Goal: Check status: Check status

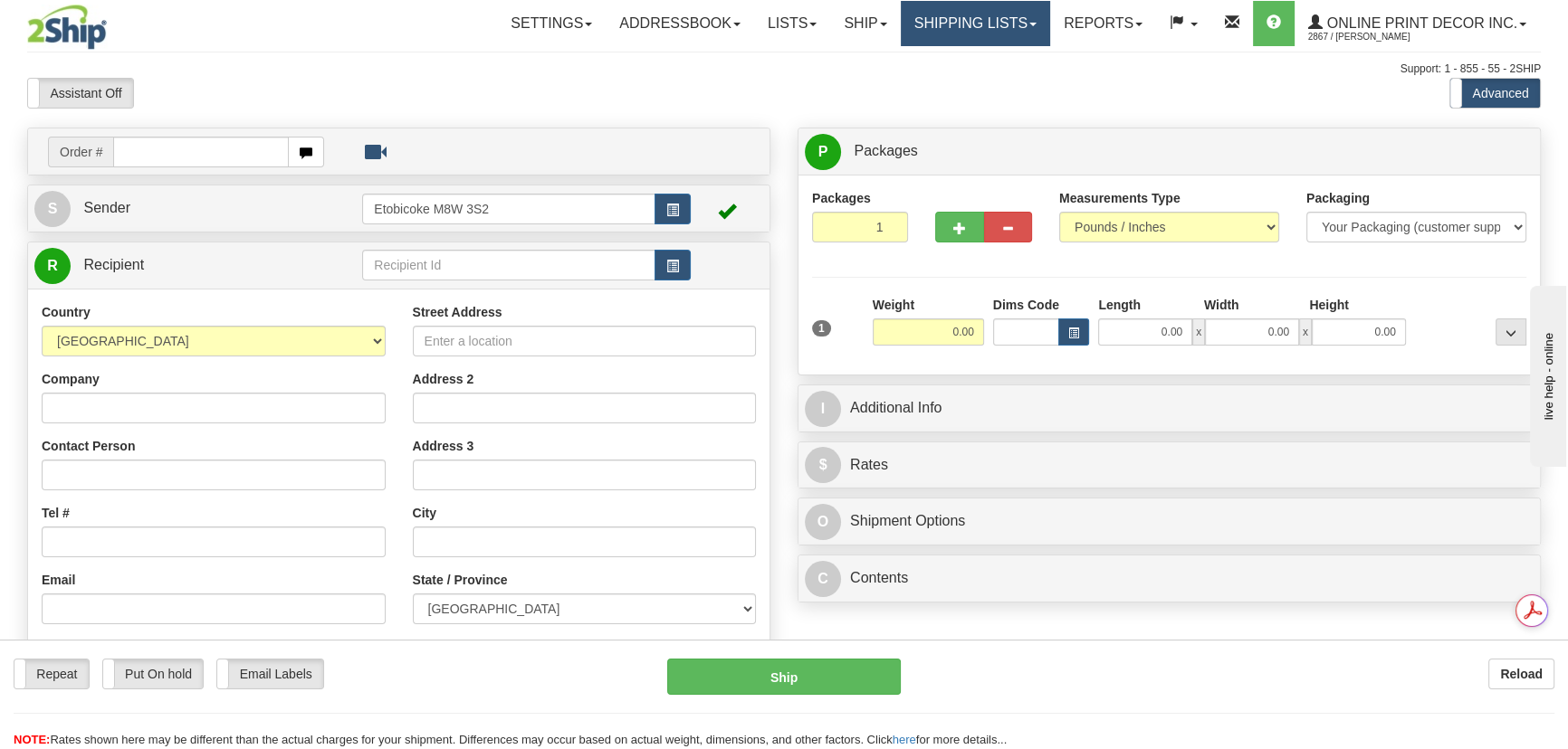
click at [997, 27] on link "Shipping lists" at bounding box center [975, 23] width 149 height 45
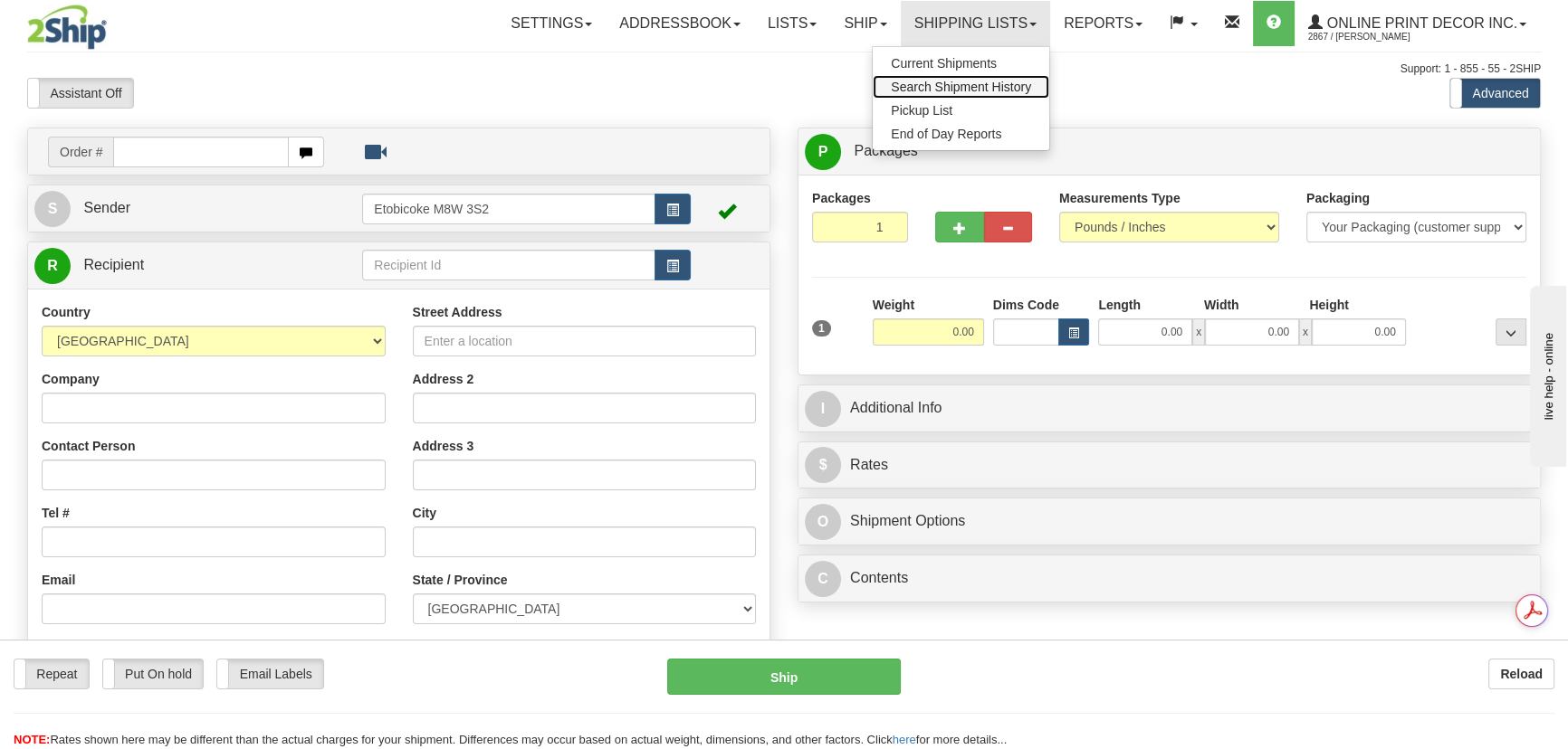
click at [1000, 86] on span "Search Shipment History" at bounding box center [960, 86] width 140 height 14
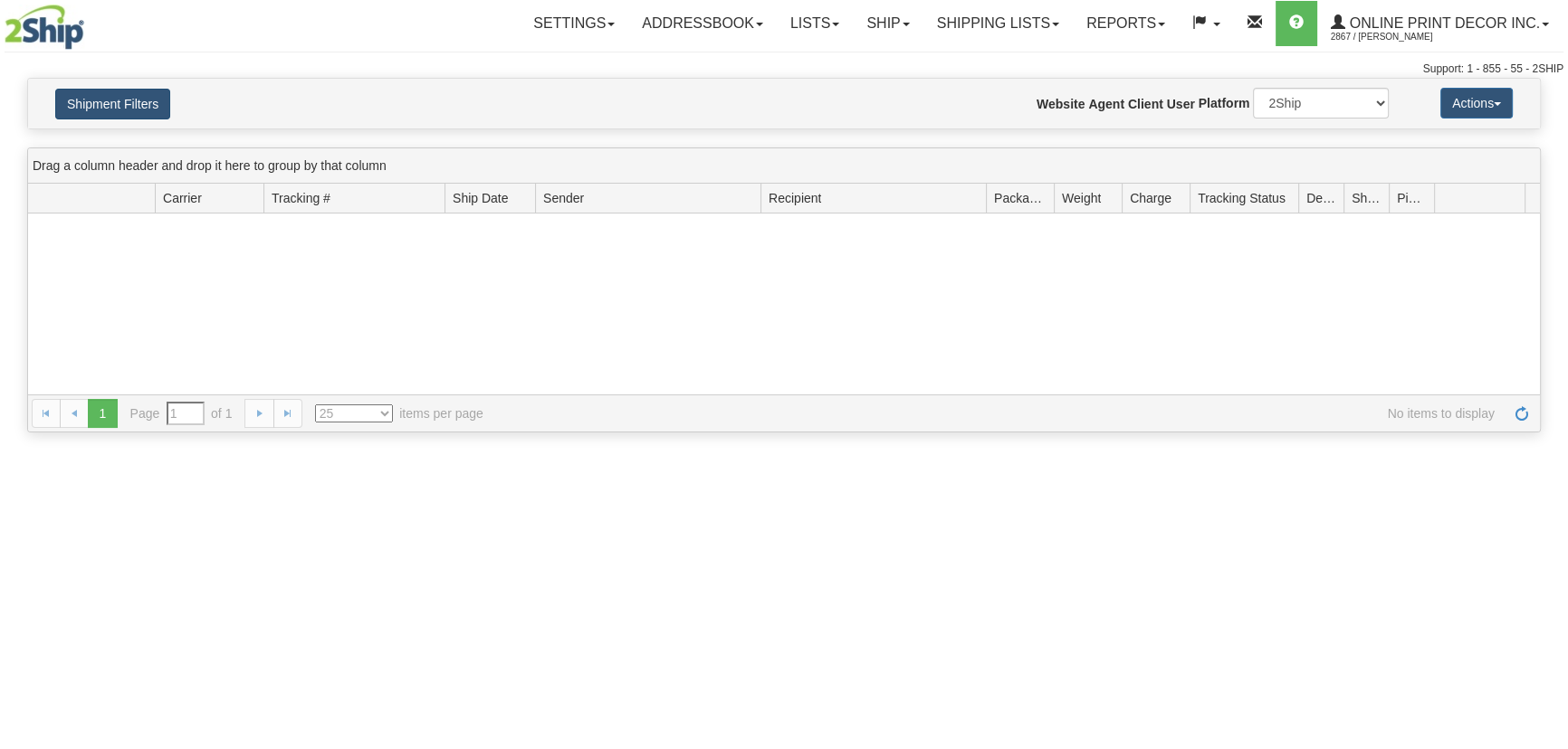
type input "From [DATE] To [DATE]"
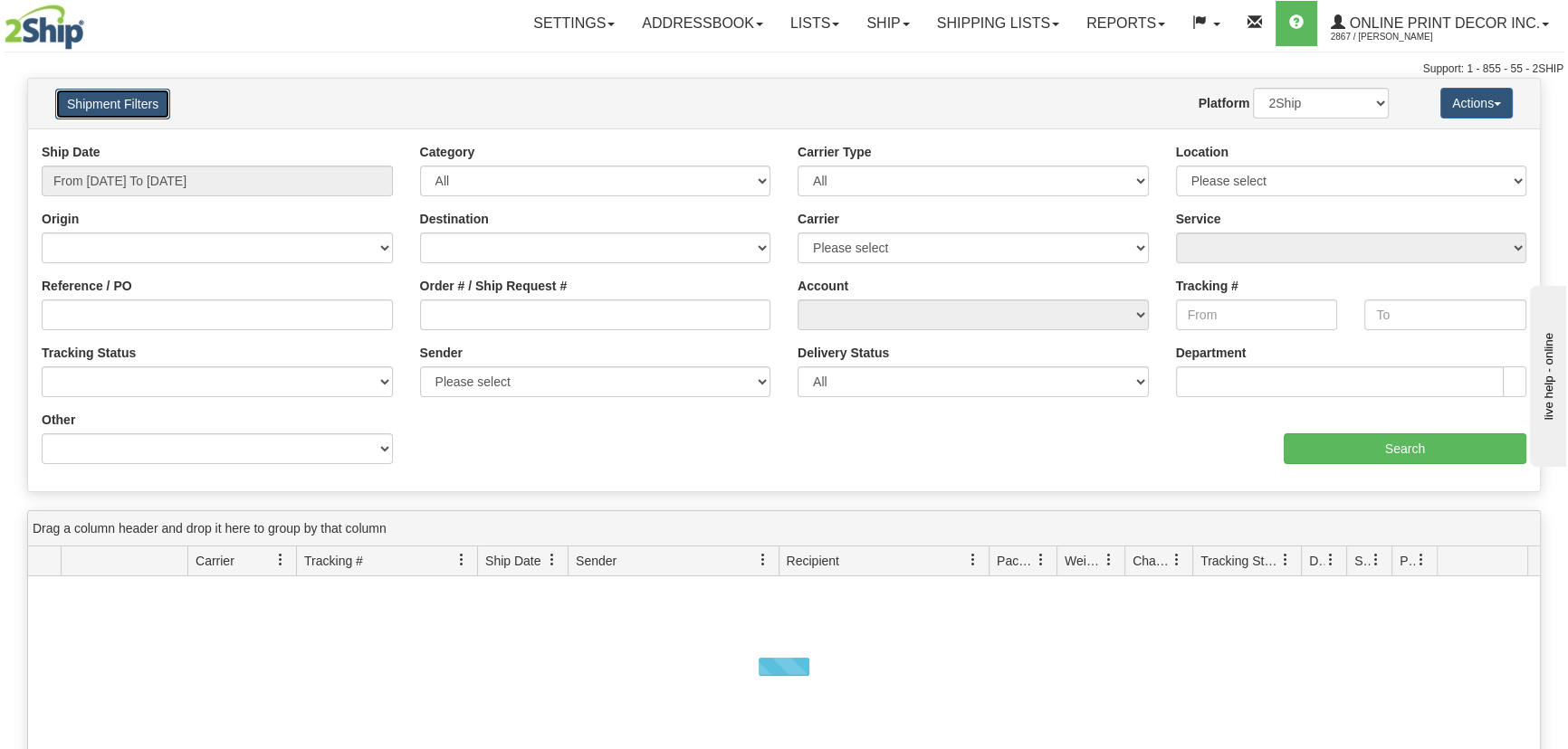
click at [140, 96] on button "Shipment Filters" at bounding box center [113, 104] width 115 height 31
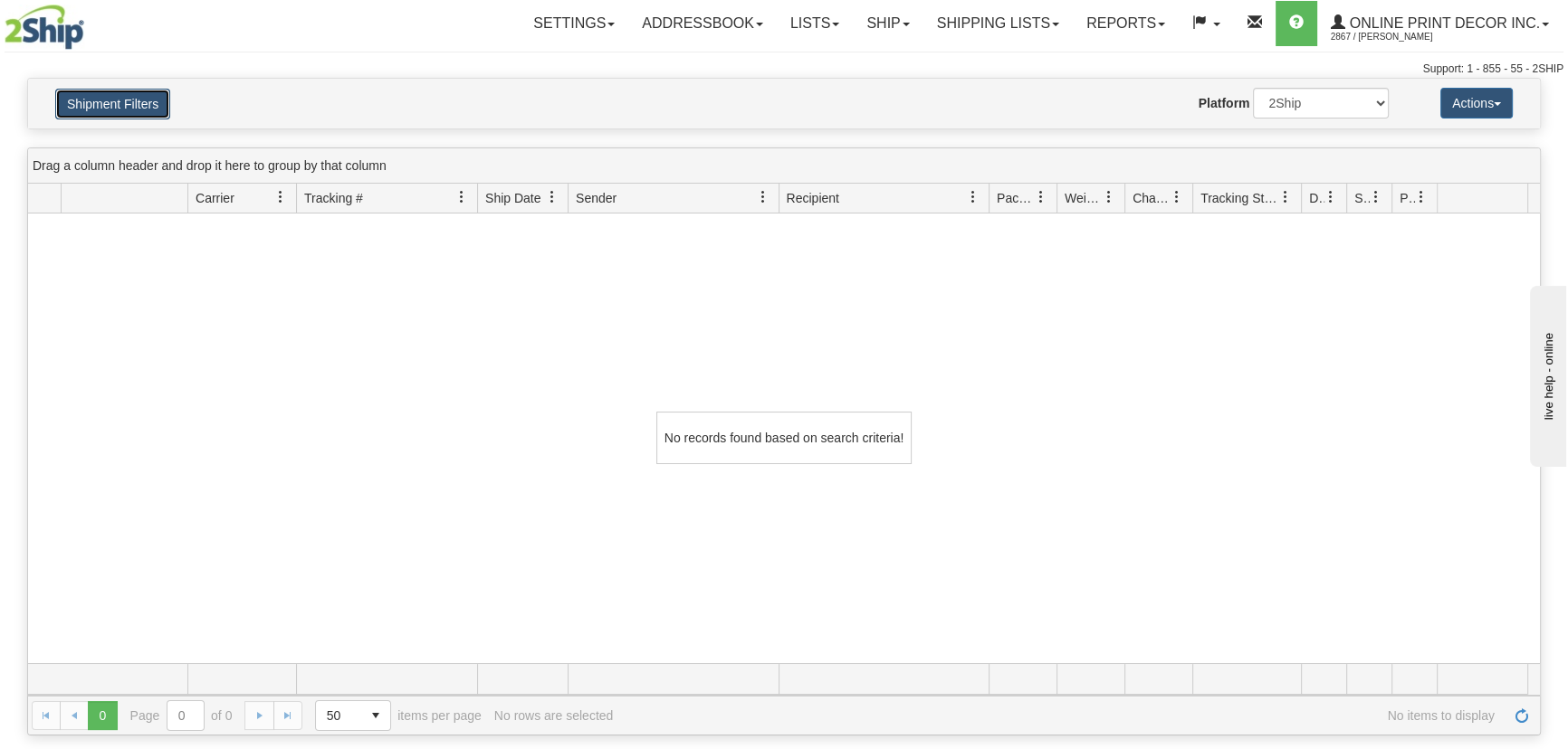
click at [141, 96] on button "Shipment Filters" at bounding box center [113, 104] width 115 height 31
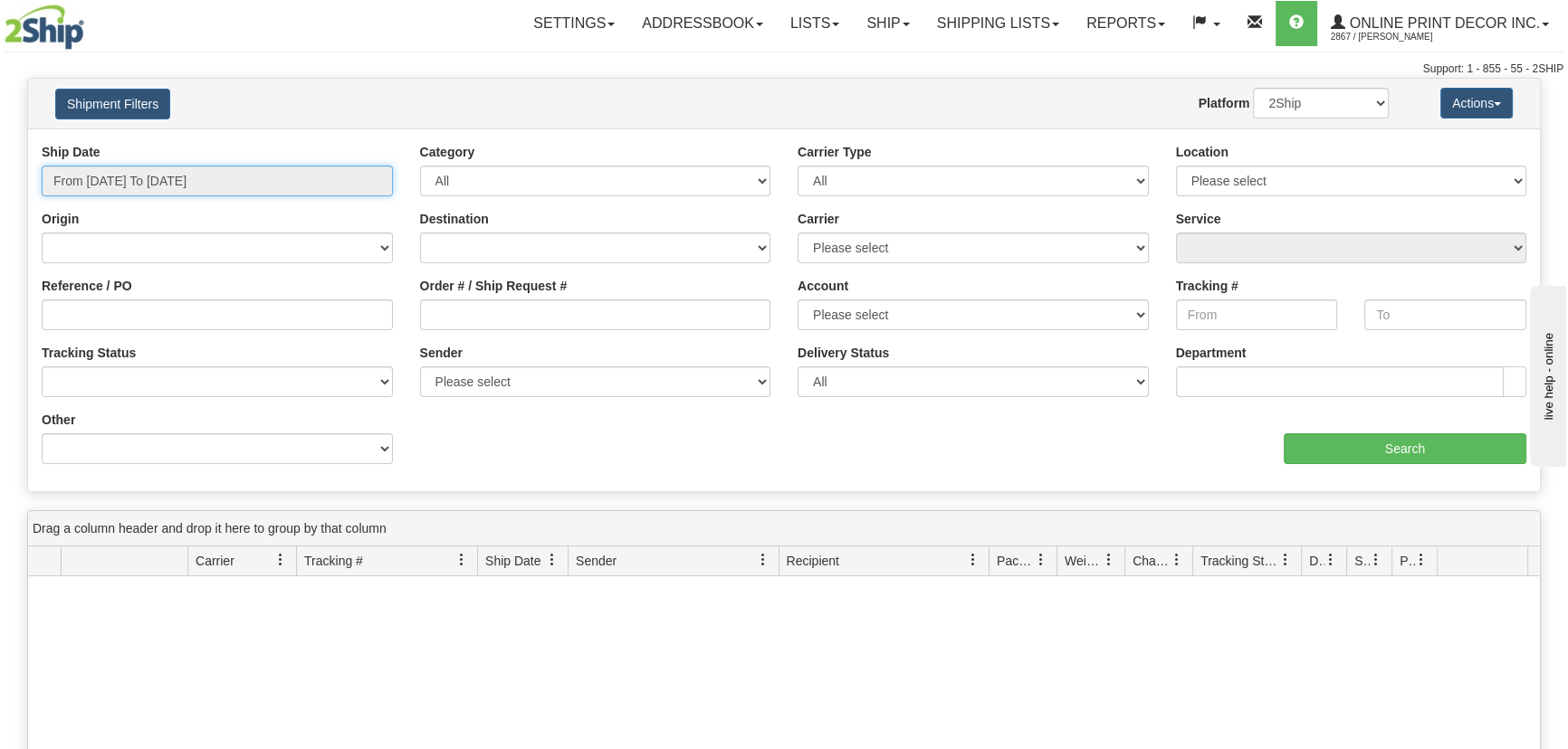
click at [274, 183] on input "From 09/28/2025 To 09/29/2025" at bounding box center [218, 181] width 352 height 31
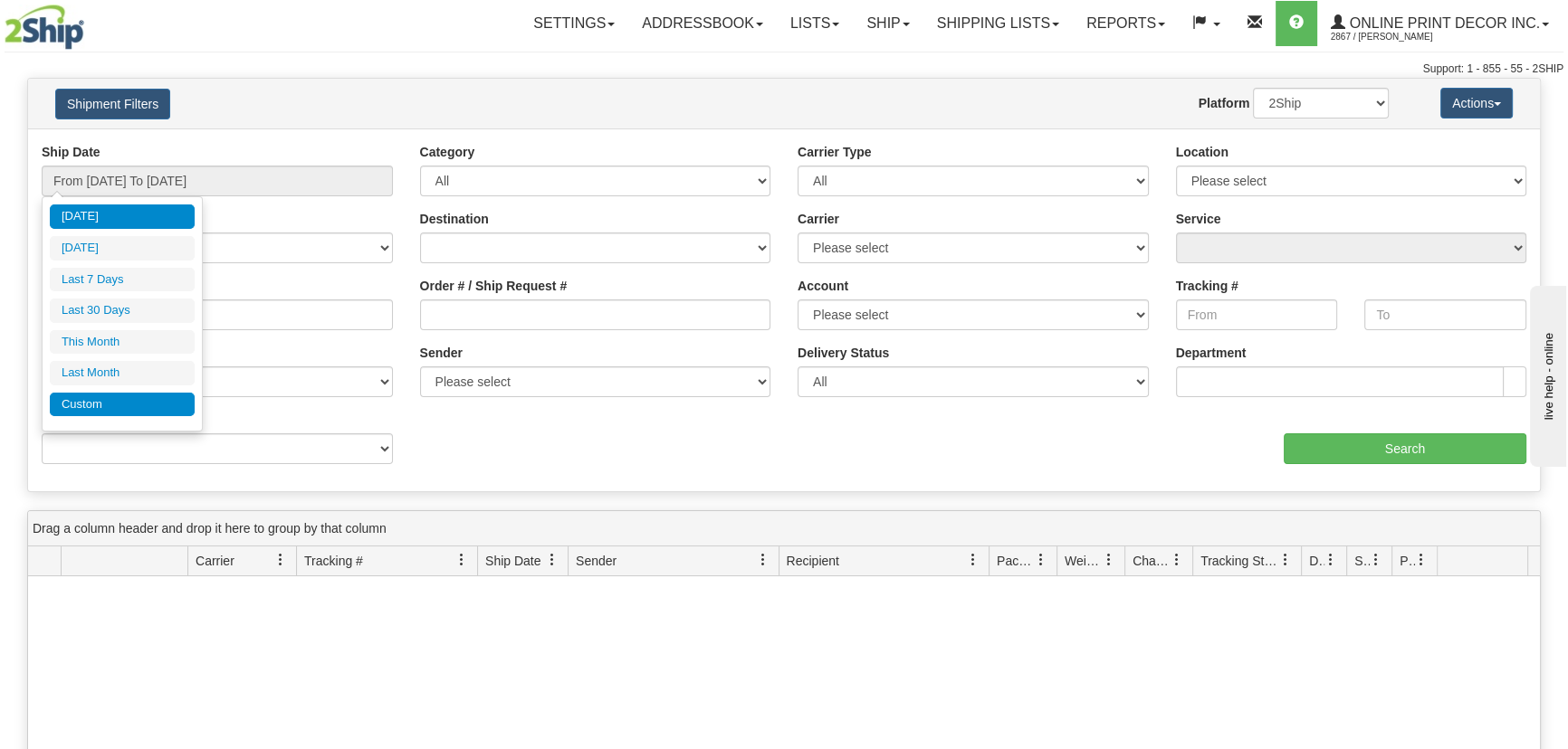
click at [127, 403] on li "Custom" at bounding box center [122, 405] width 145 height 25
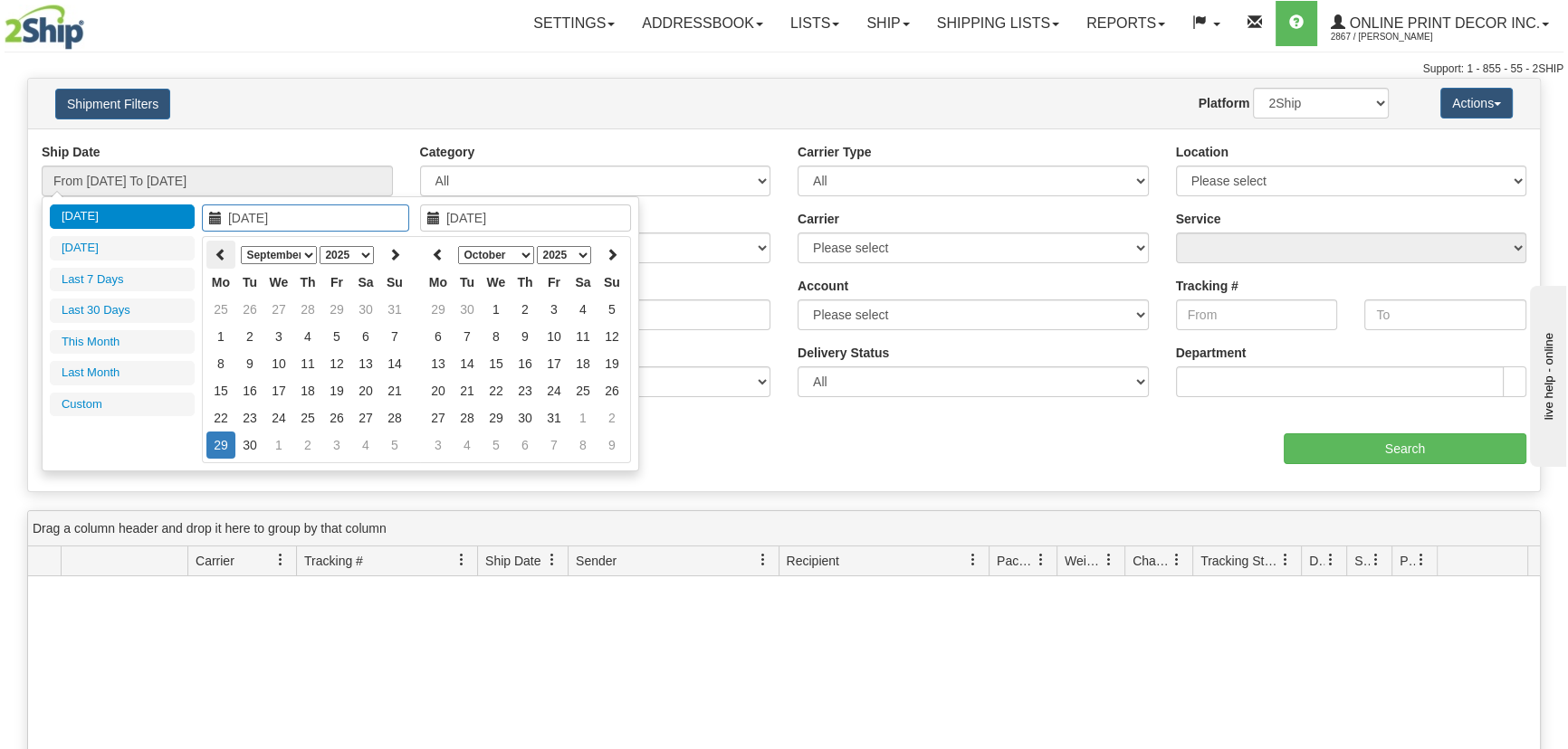
click at [226, 259] on icon at bounding box center [220, 254] width 12 height 12
type input "08/01/2025"
click at [331, 310] on td "1" at bounding box center [336, 310] width 29 height 27
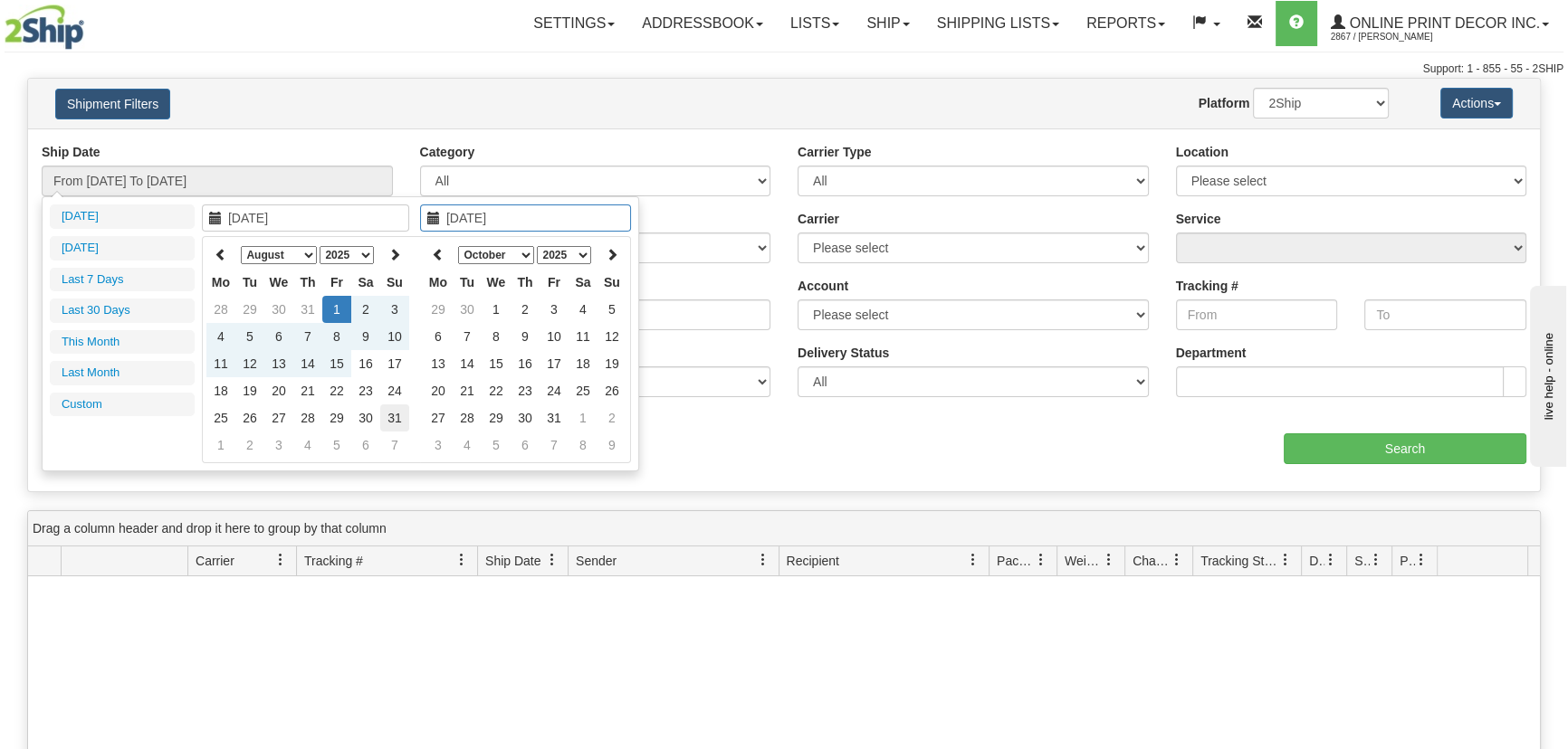
type input "08/31/2025"
click at [403, 418] on td "31" at bounding box center [395, 417] width 29 height 27
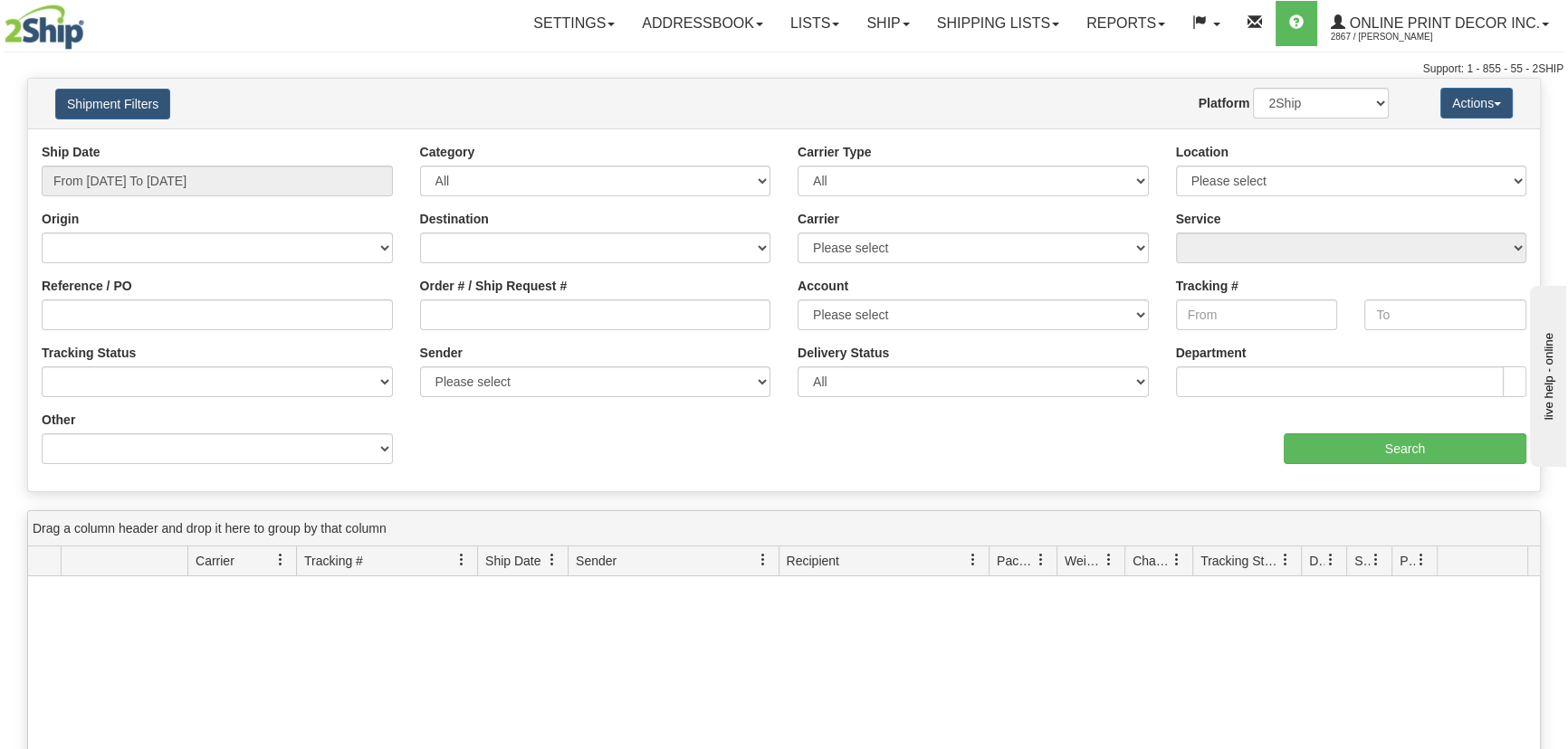
type input "From 08/01/2025 To 08/31/2025"
click at [498, 387] on select "Please select Online Print Decor Inc., Tim Faught, (CA) Vista, Print, (CA)" at bounding box center [595, 382] width 352 height 31
click at [310, 402] on div "Tracking Status No Tracking Info Delivered In Transit Out For Delivery Exceptio…" at bounding box center [217, 377] width 378 height 67
click at [298, 385] on select "No Tracking Info Delivered In Transit Out For Delivery Exception Partial Delive…" at bounding box center [218, 382] width 352 height 31
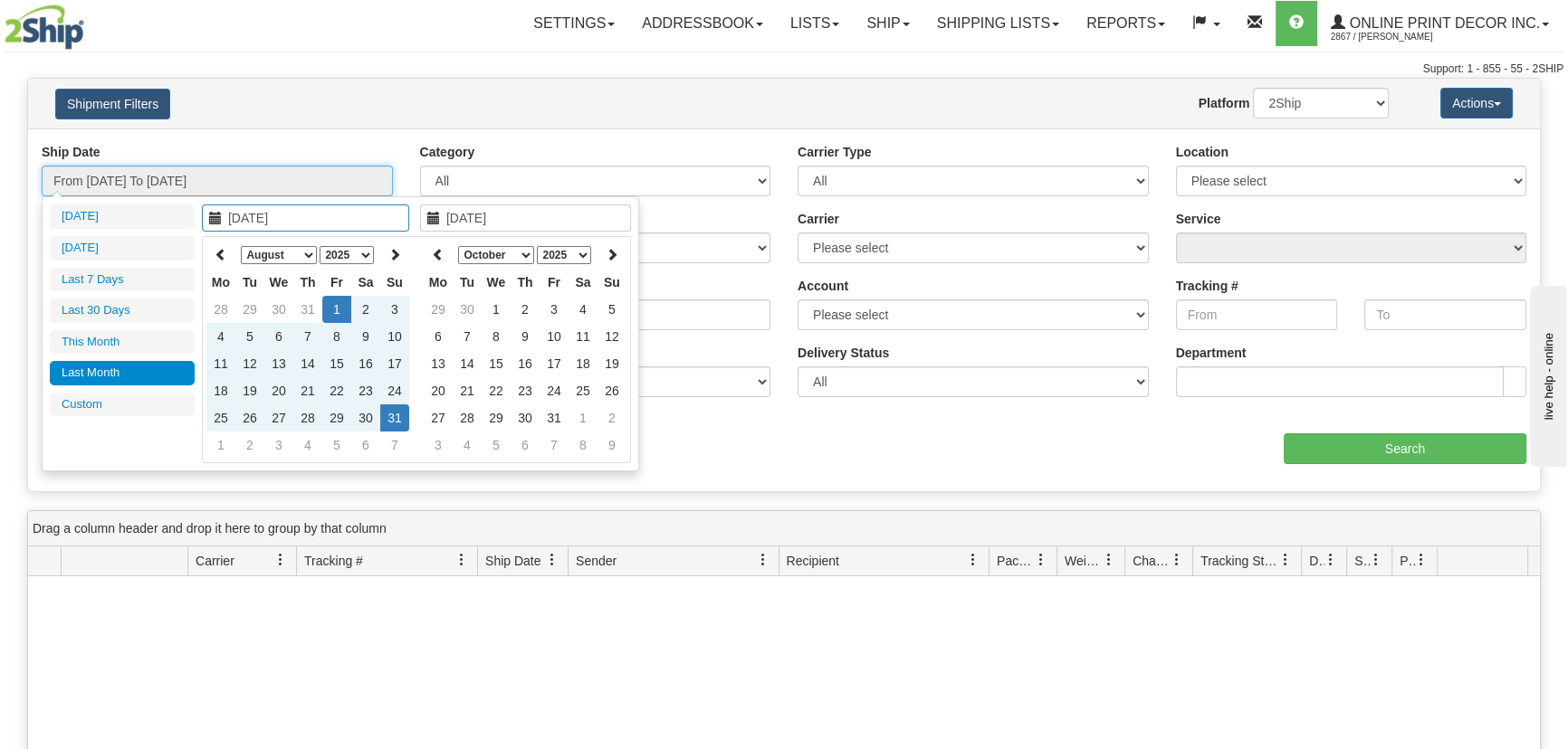
click at [234, 174] on input "From 08/01/2025 To 08/31/2025" at bounding box center [218, 181] width 352 height 31
click at [434, 253] on icon at bounding box center [438, 254] width 12 height 12
type input "09/25/2025"
click at [522, 412] on td "25" at bounding box center [525, 417] width 29 height 27
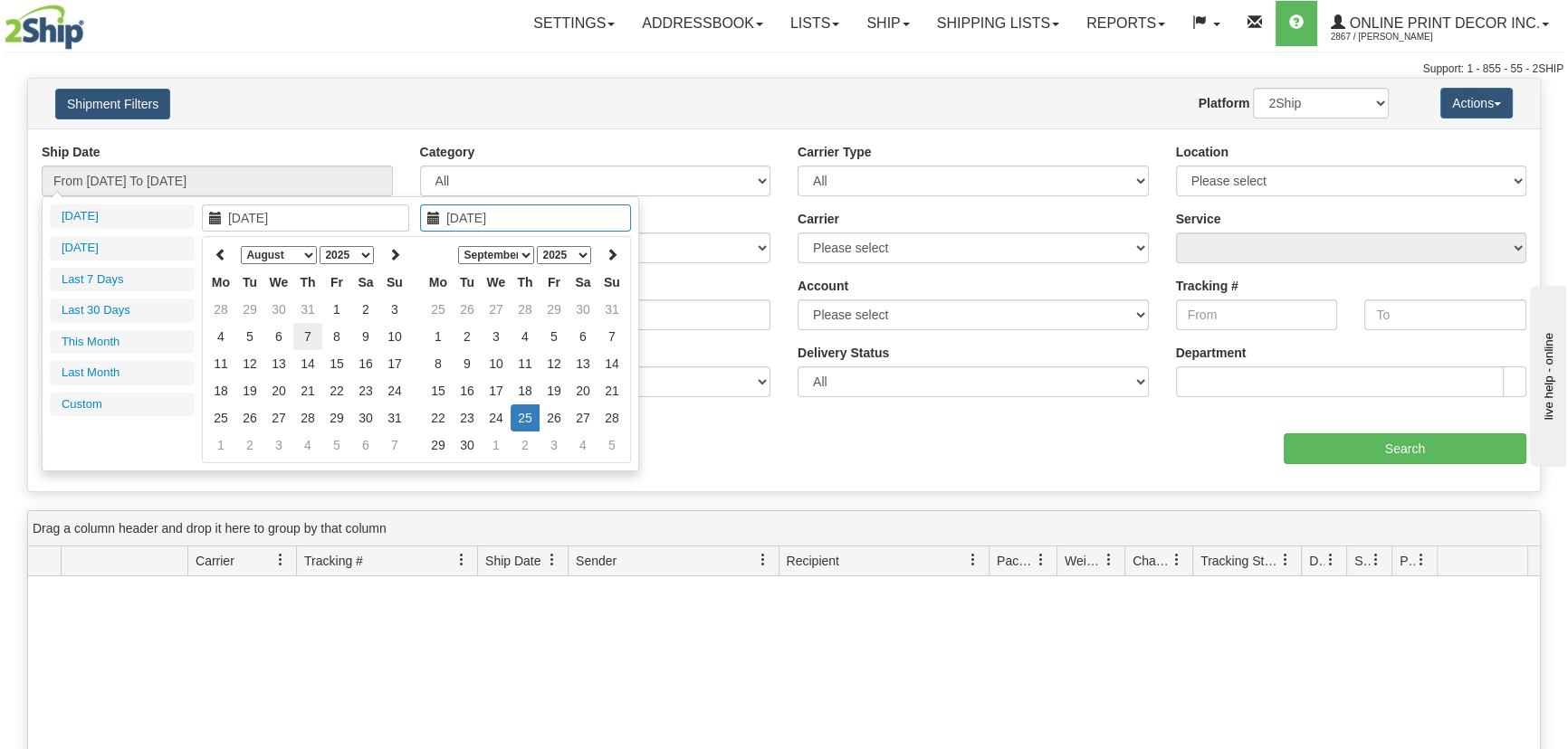
type input "08/07/2025"
click at [320, 333] on td "7" at bounding box center [308, 336] width 29 height 27
type input "08/07/2025"
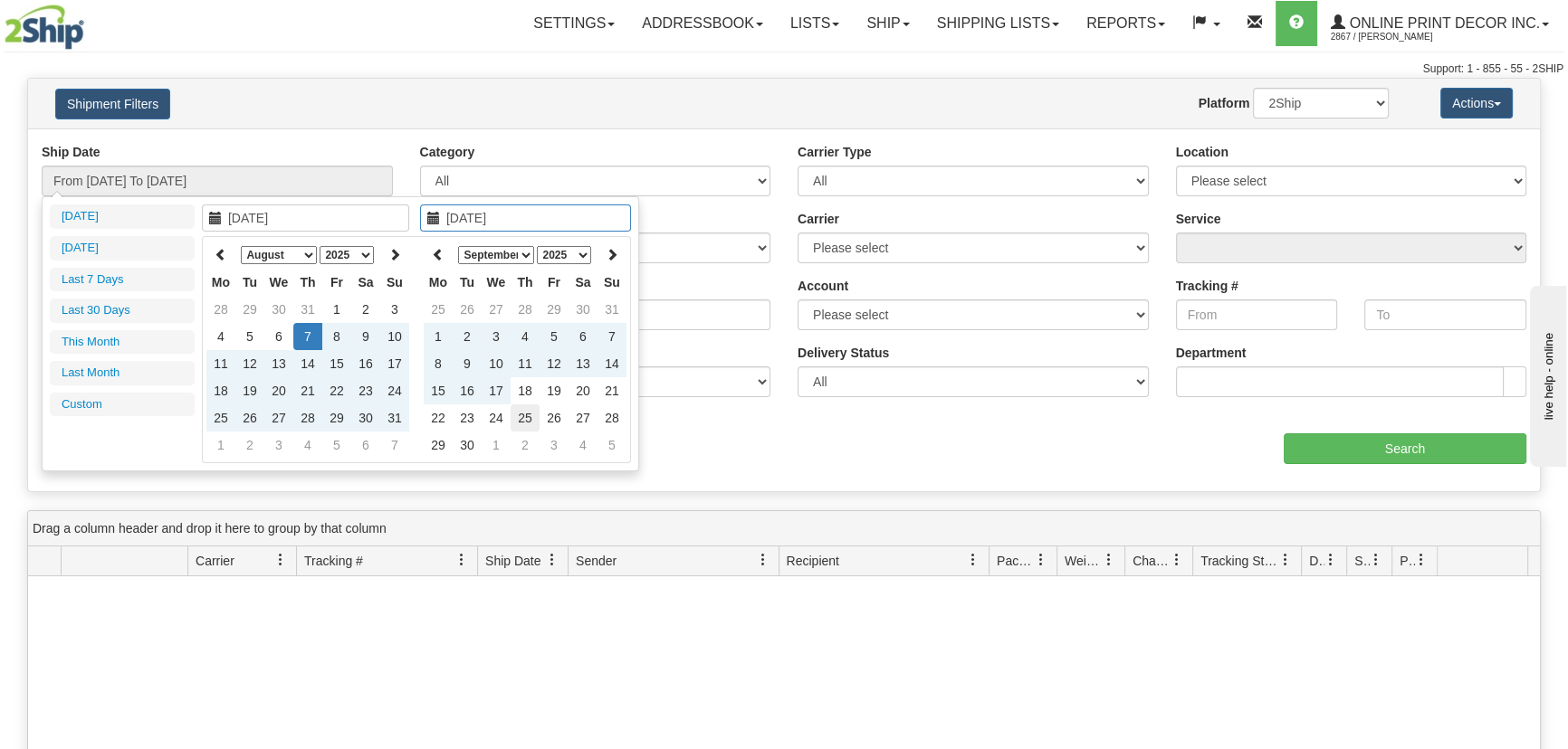
type input "09/25/2025"
click at [524, 417] on td "25" at bounding box center [525, 417] width 29 height 27
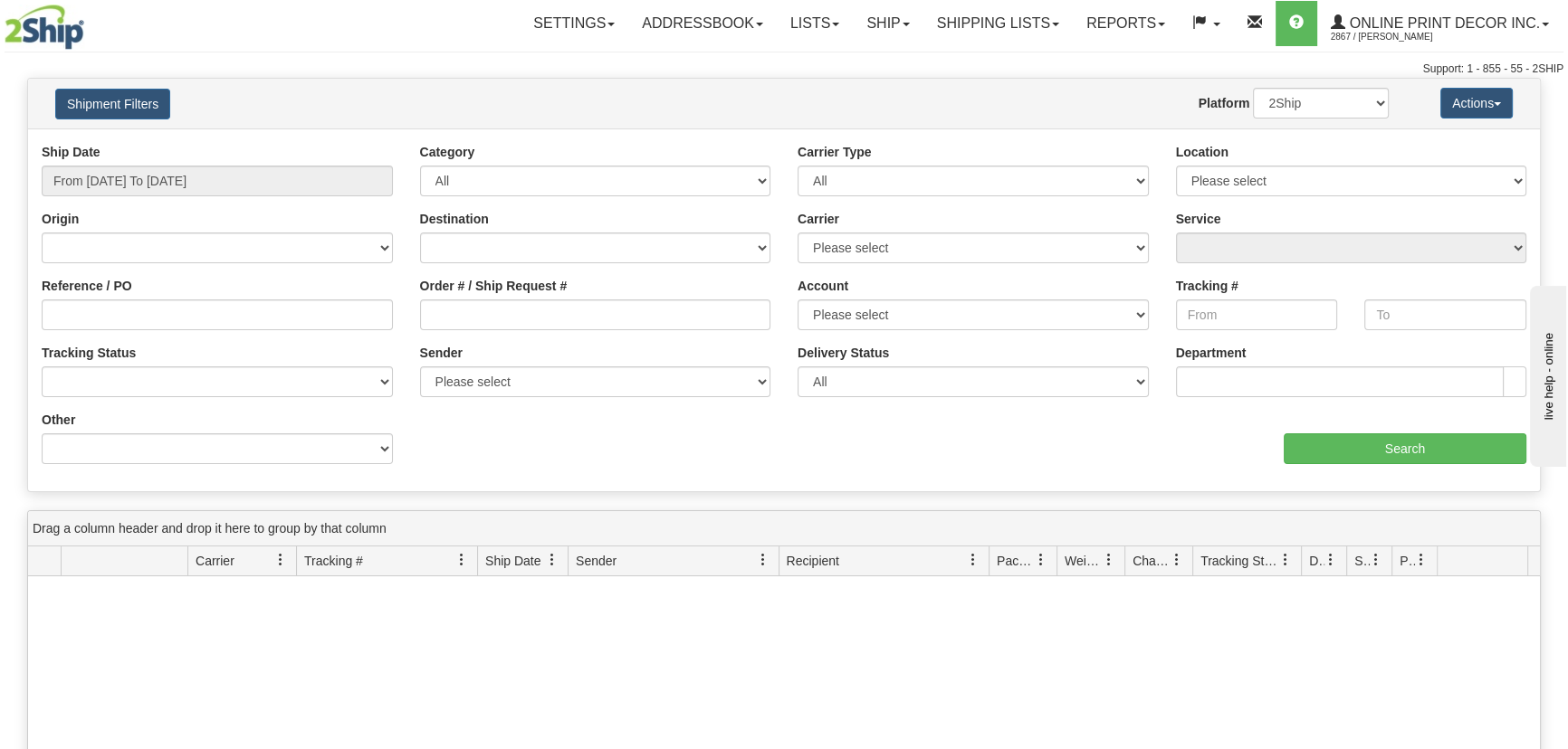
type input "From 08/07/2025 To 09/25/2025"
click at [280, 448] on select "Billing Account # Billing Type BOL # (LTL) Commodity Or Documents Consolidation…" at bounding box center [218, 449] width 352 height 31
select select "Recipient_ZIP"
click at [42, 434] on select "Billing Account # Billing Type BOL # (LTL) Commodity Or Documents Consolidation…" at bounding box center [218, 449] width 352 height 31
click at [486, 449] on input "Value" at bounding box center [595, 449] width 352 height 31
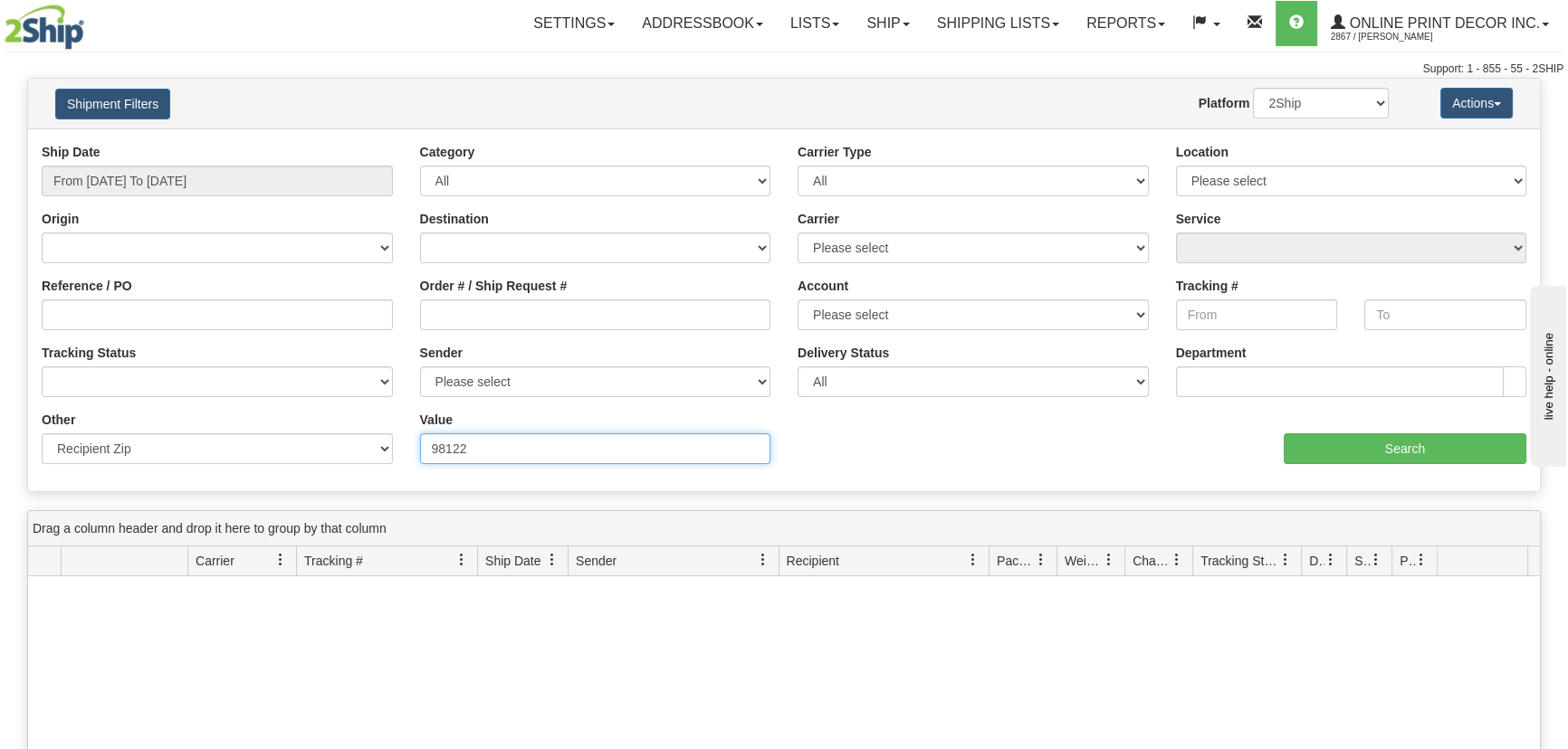
type input "98122"
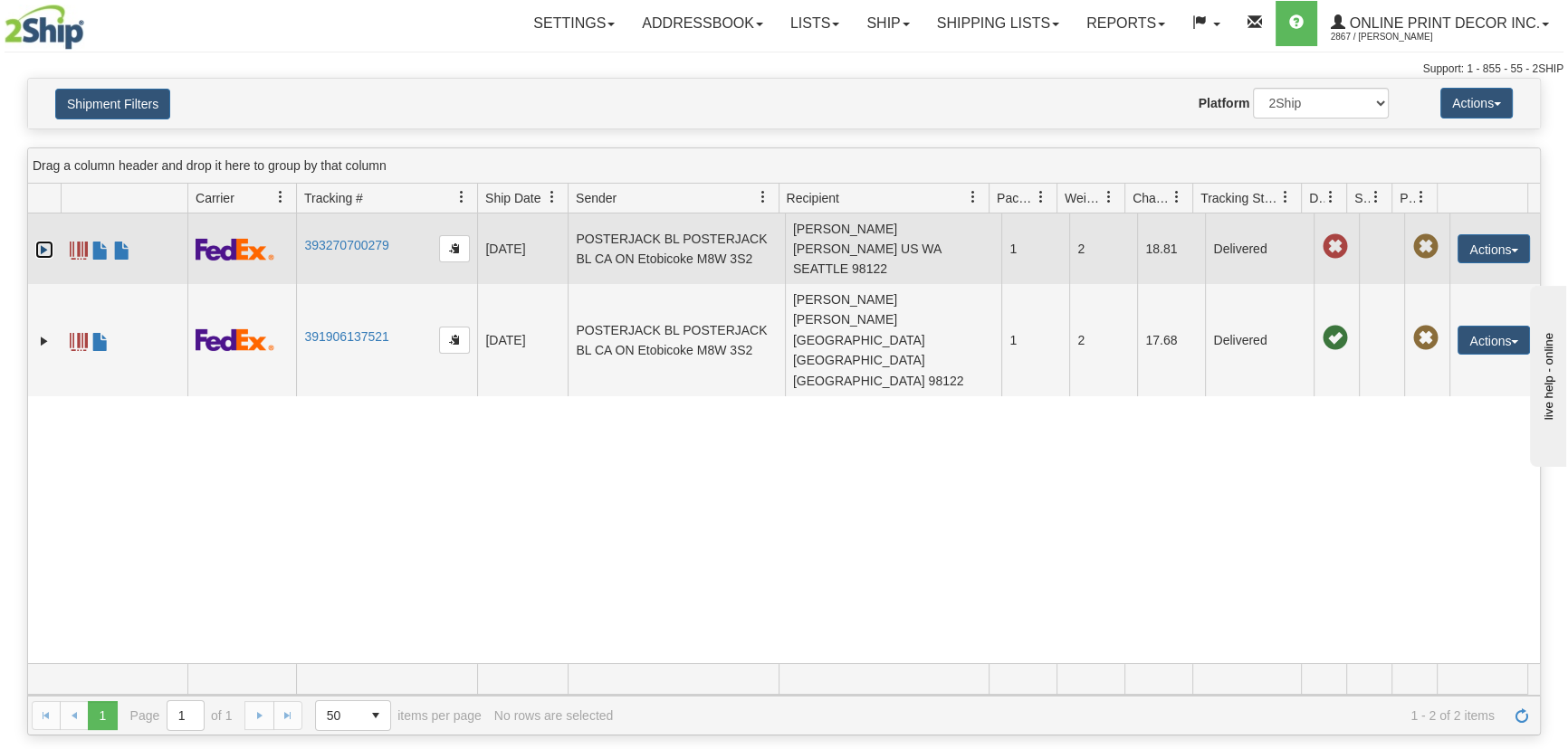
click at [44, 241] on link "Expand" at bounding box center [44, 249] width 18 height 18
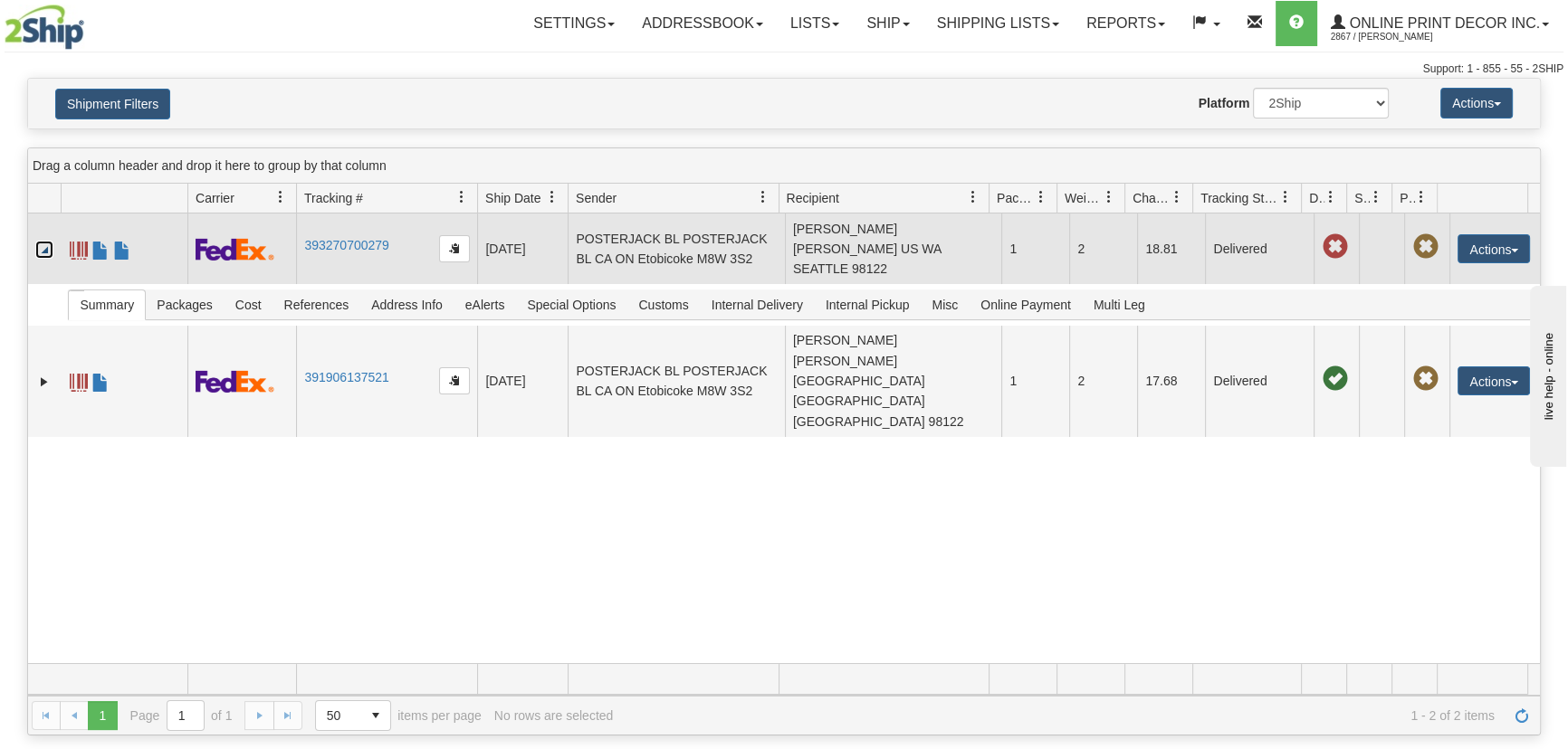
click at [44, 241] on link "Collapse" at bounding box center [44, 249] width 18 height 18
